Goal: Navigation & Orientation: Find specific page/section

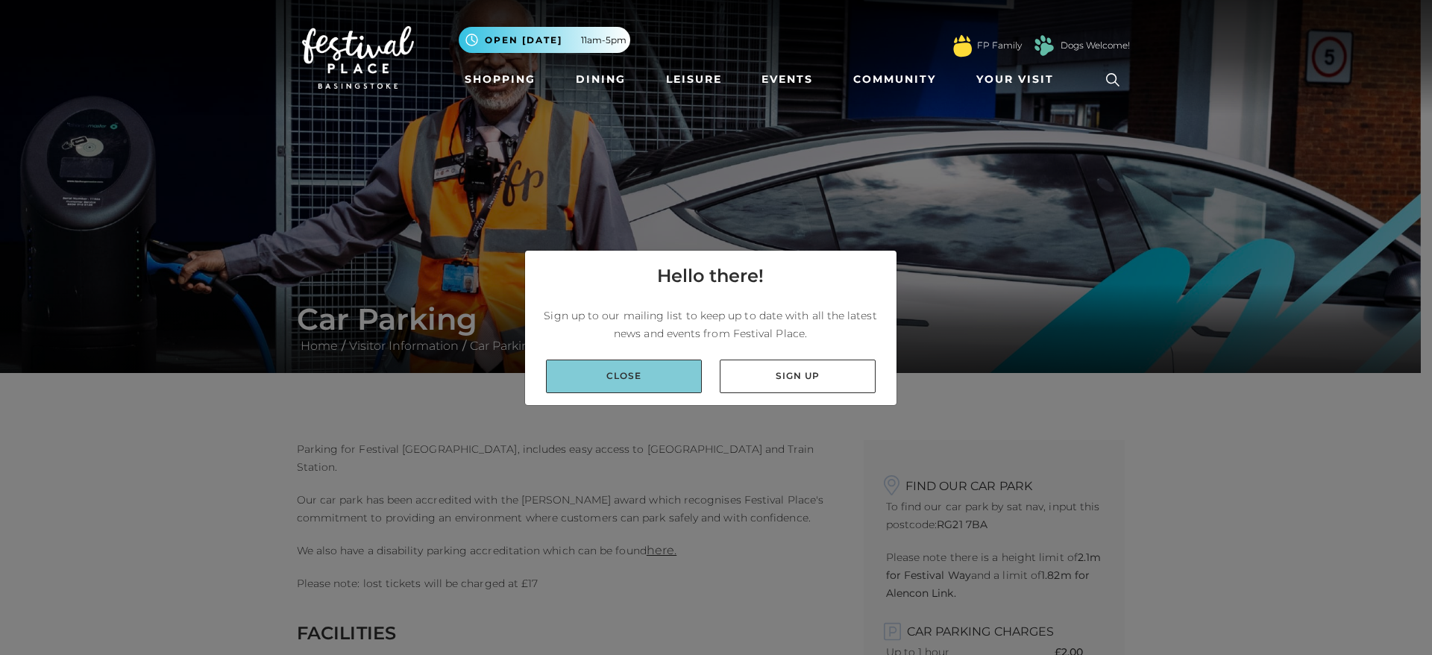
click at [621, 378] on link "Close" at bounding box center [624, 377] width 156 height 34
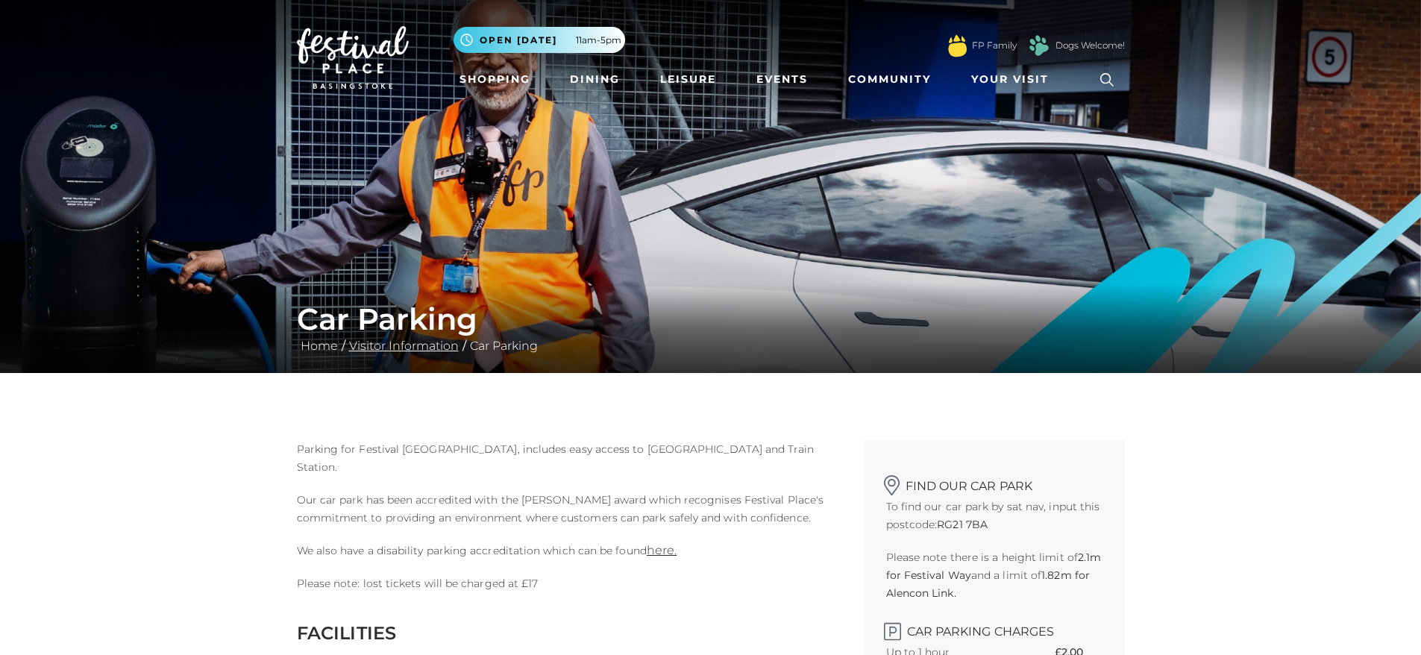
click at [417, 347] on link "Visitor Information" at bounding box center [403, 346] width 117 height 14
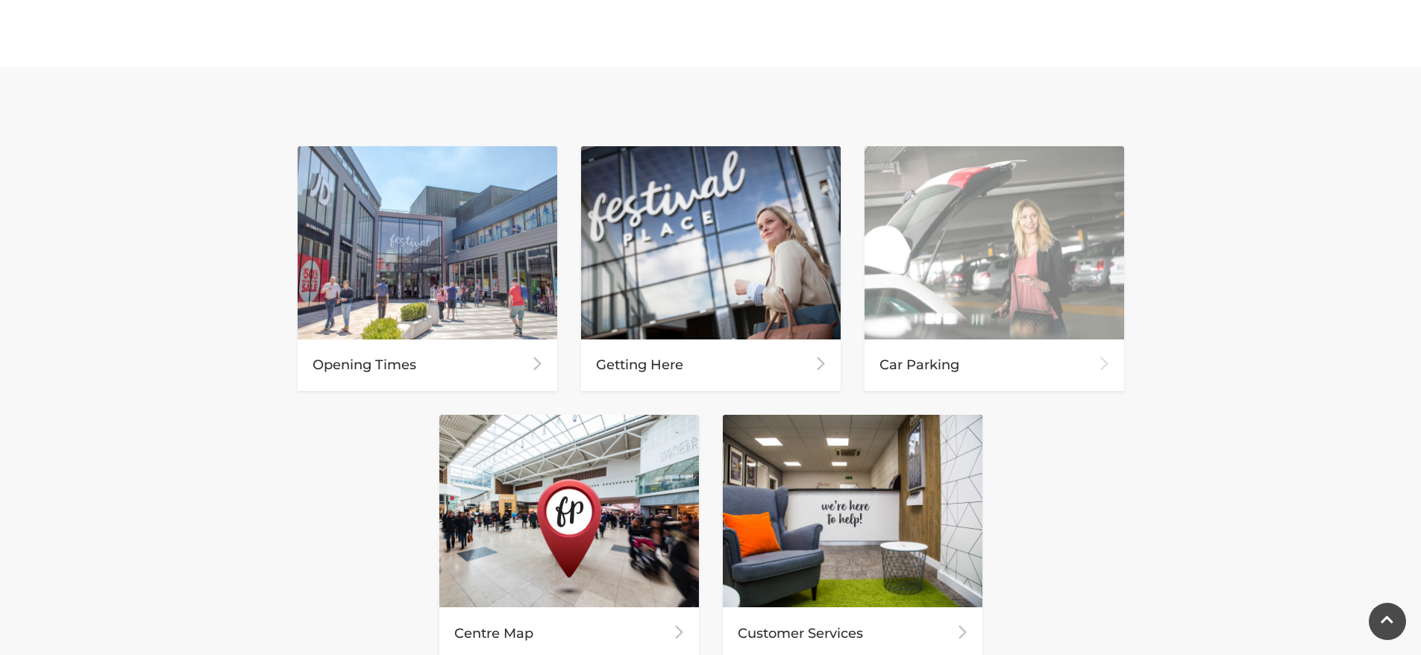
scroll to position [597, 0]
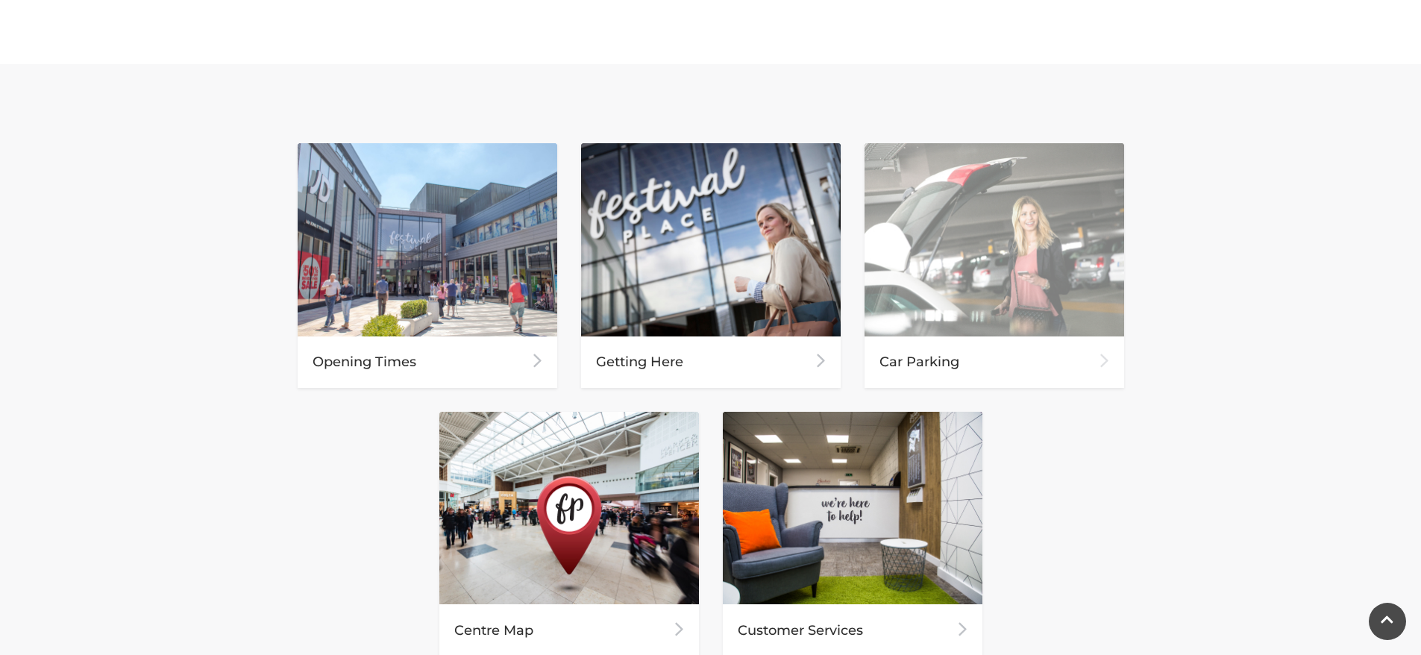
click at [929, 365] on div "Car Parking" at bounding box center [995, 361] width 260 height 51
click at [931, 363] on div "Car Parking" at bounding box center [995, 361] width 260 height 51
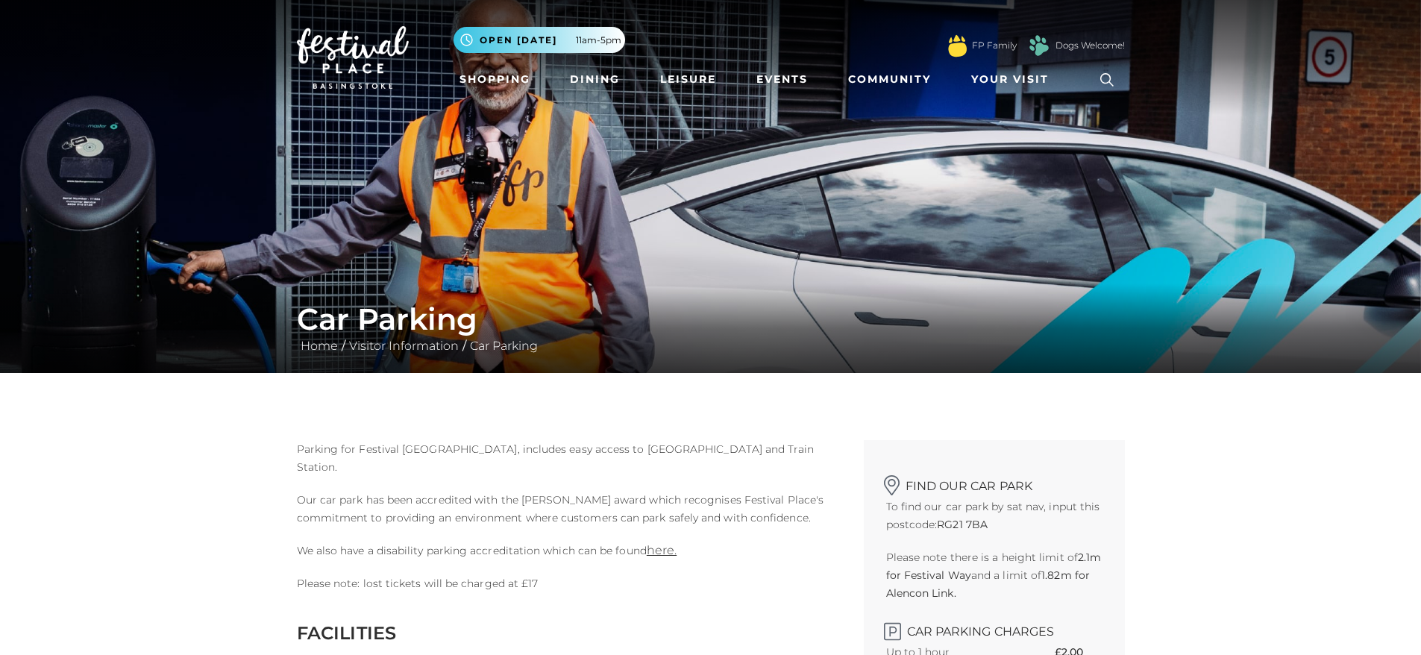
scroll to position [298, 0]
